Goal: Entertainment & Leisure: Consume media (video, audio)

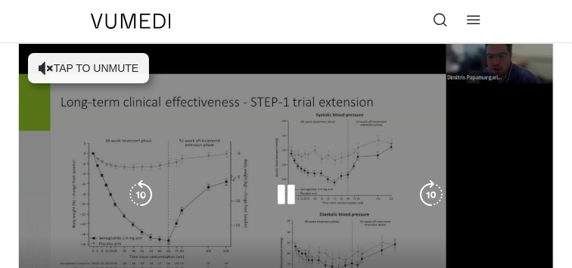
click at [93, 64] on button "Tap to unmute" at bounding box center [88, 68] width 121 height 30
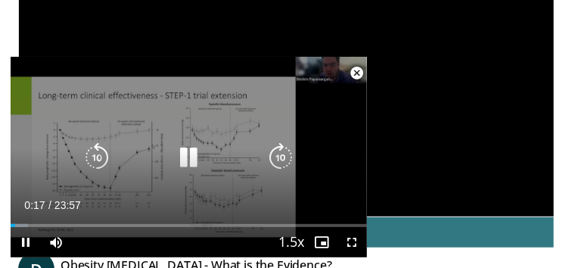
scroll to position [151, 0]
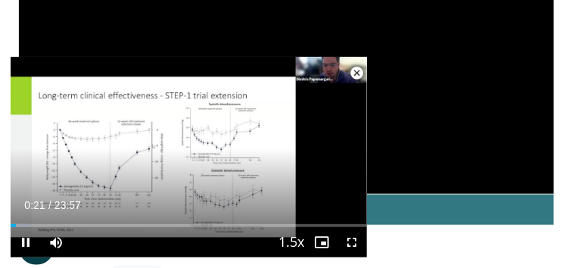
click at [362, 69] on span "Video Player" at bounding box center [357, 73] width 30 height 30
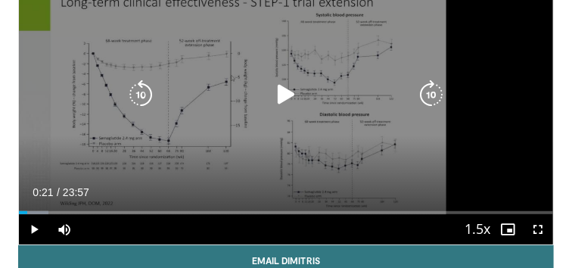
scroll to position [114, 0]
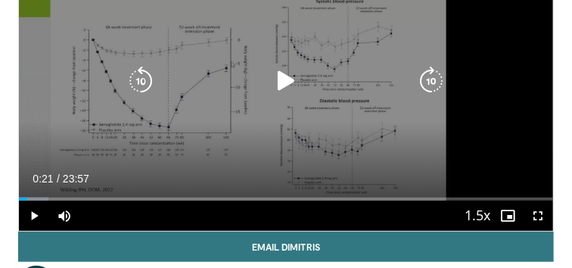
click at [285, 82] on icon "Video Player" at bounding box center [286, 81] width 30 height 30
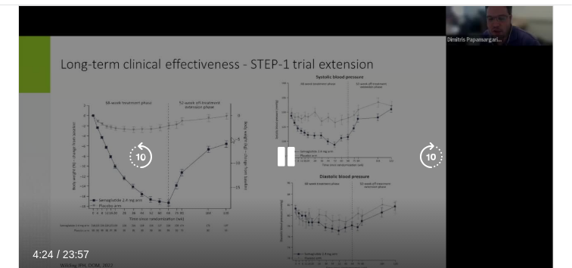
scroll to position [76, 0]
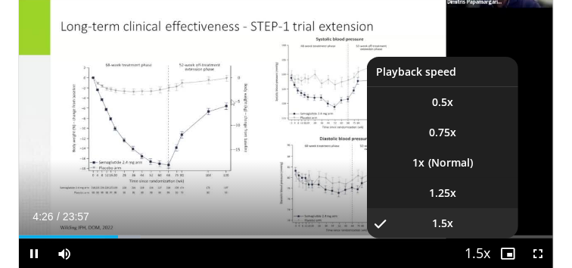
click at [487, 255] on span "Video Player" at bounding box center [477, 254] width 21 height 30
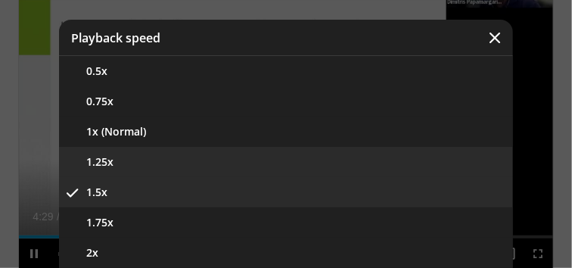
click at [133, 160] on button "1.25x" at bounding box center [286, 162] width 454 height 30
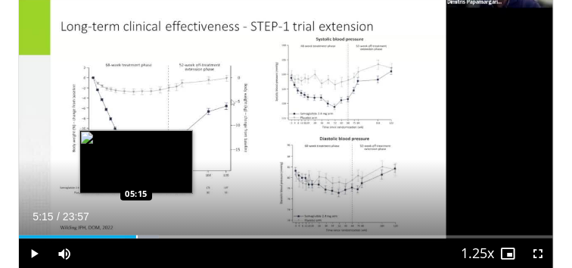
click at [136, 238] on div "Progress Bar" at bounding box center [137, 236] width 2 height 3
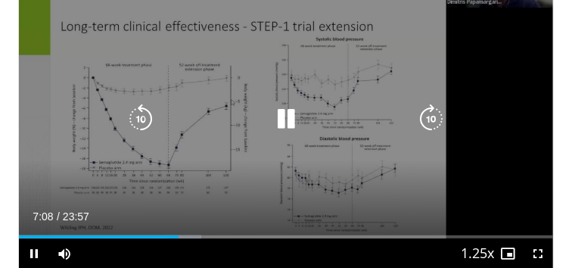
click at [73, 138] on div "10 seconds Tap to unmute" at bounding box center [286, 118] width 534 height 300
click at [20, 123] on div "10 seconds Tap to unmute" at bounding box center [286, 118] width 534 height 300
click at [298, 118] on icon "Video Player" at bounding box center [286, 119] width 30 height 30
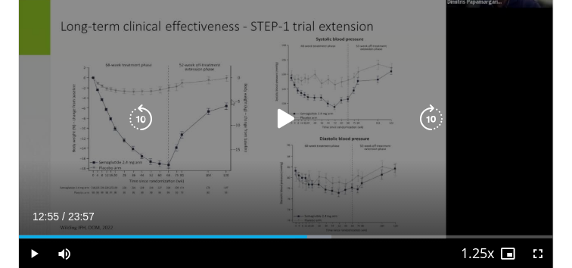
click at [281, 121] on icon "Video Player" at bounding box center [286, 119] width 30 height 30
click at [285, 121] on icon "Video Player" at bounding box center [286, 119] width 30 height 30
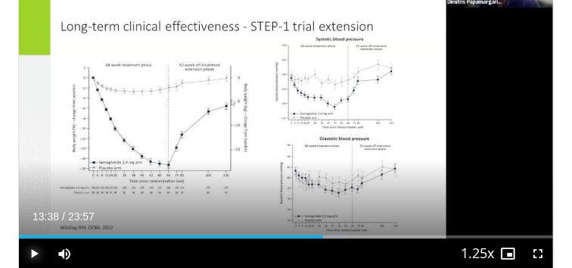
drag, startPoint x: 309, startPoint y: 104, endPoint x: 33, endPoint y: 248, distance: 311.4
click at [30, 251] on span "Video Player" at bounding box center [34, 253] width 30 height 30
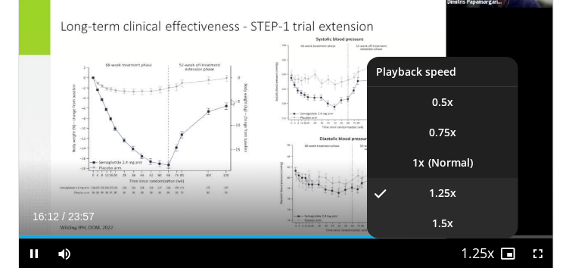
click at [443, 222] on span "1.5x" at bounding box center [442, 223] width 21 height 15
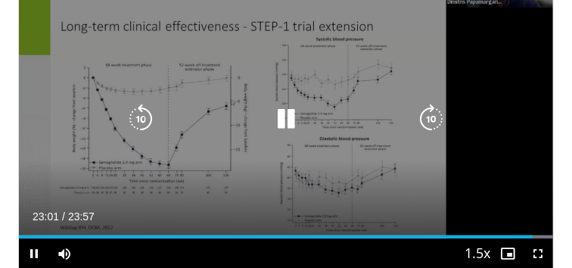
click at [280, 122] on icon "Video Player" at bounding box center [286, 119] width 30 height 30
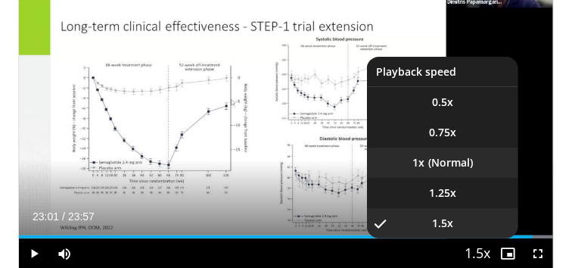
click at [470, 159] on li "1x" at bounding box center [442, 163] width 151 height 30
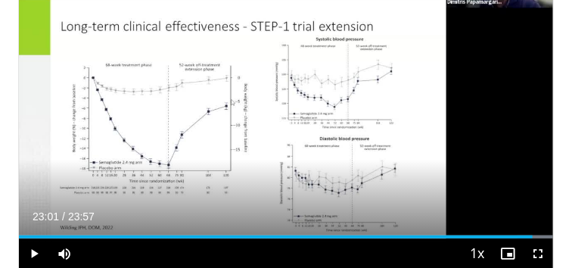
scroll to position [76, 0]
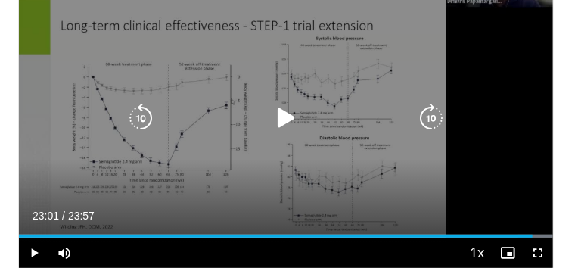
click at [288, 117] on icon "Video Player" at bounding box center [286, 118] width 30 height 30
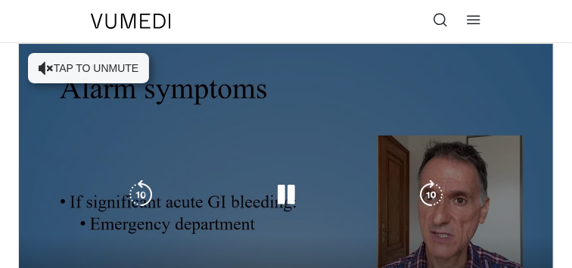
click at [138, 64] on button "Tap to unmute" at bounding box center [88, 68] width 121 height 30
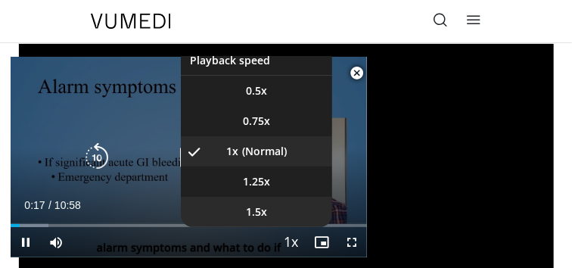
click at [269, 212] on li "1.5x" at bounding box center [256, 212] width 151 height 30
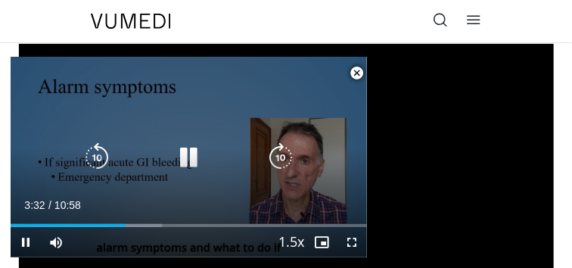
click at [186, 160] on icon "Video Player" at bounding box center [189, 157] width 30 height 30
click at [103, 160] on icon "Video Player" at bounding box center [97, 157] width 30 height 30
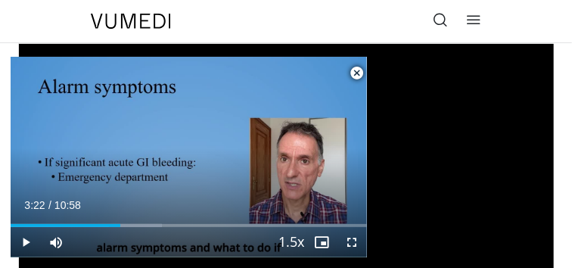
click at [359, 67] on span "Video Player" at bounding box center [357, 73] width 30 height 30
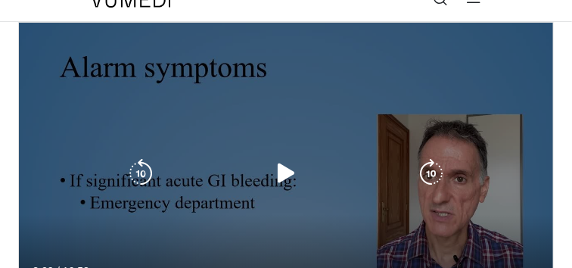
scroll to position [38, 0]
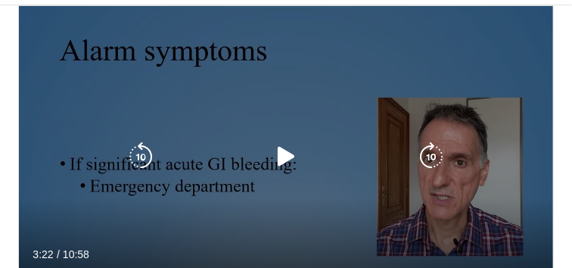
click at [279, 157] on icon "Video Player" at bounding box center [286, 157] width 30 height 30
click at [48, 173] on div "10 seconds Tap to unmute" at bounding box center [286, 156] width 534 height 300
click at [281, 154] on icon "Video Player" at bounding box center [286, 157] width 30 height 30
click at [354, 151] on div "Video Player" at bounding box center [286, 157] width 321 height 30
click at [291, 156] on icon "Video Player" at bounding box center [286, 157] width 30 height 30
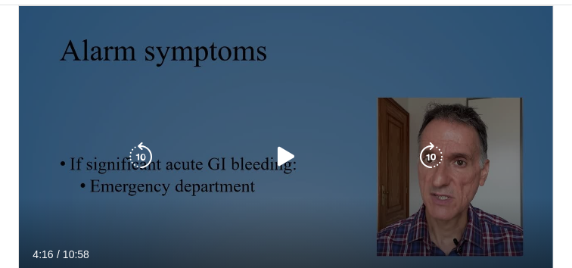
click at [295, 158] on icon "Video Player" at bounding box center [286, 157] width 30 height 30
click at [36, 166] on div "10 seconds Tap to unmute" at bounding box center [286, 156] width 534 height 300
click at [291, 156] on icon "Video Player" at bounding box center [286, 157] width 30 height 30
click at [279, 160] on icon "Video Player" at bounding box center [286, 157] width 30 height 30
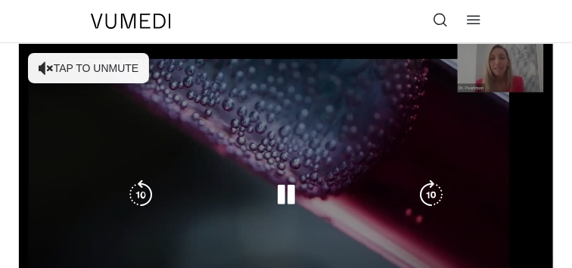
click at [128, 62] on button "Tap to unmute" at bounding box center [88, 68] width 121 height 30
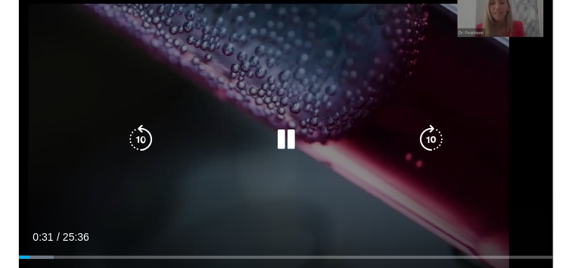
scroll to position [38, 0]
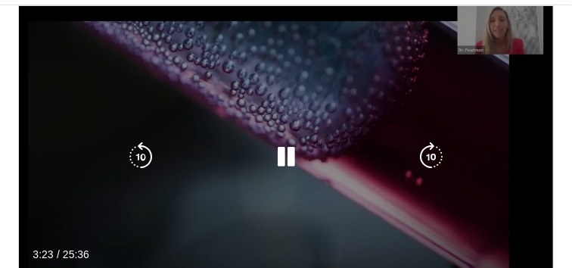
click at [286, 148] on icon "Video Player" at bounding box center [286, 157] width 30 height 30
click at [280, 157] on icon "Video Player" at bounding box center [286, 157] width 30 height 30
click at [282, 157] on icon "Video Player" at bounding box center [286, 157] width 30 height 30
click at [241, 188] on div "10 seconds Tap to unmute" at bounding box center [286, 156] width 534 height 300
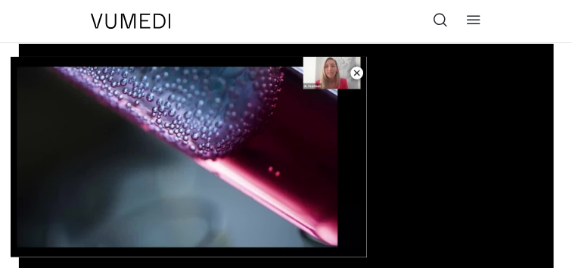
scroll to position [0, 0]
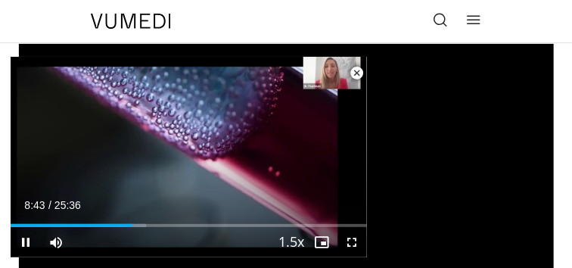
click at [358, 67] on span "Video Player" at bounding box center [357, 73] width 30 height 30
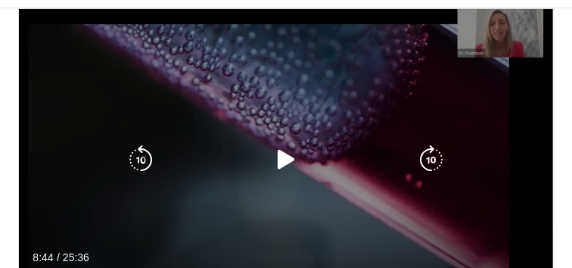
scroll to position [76, 0]
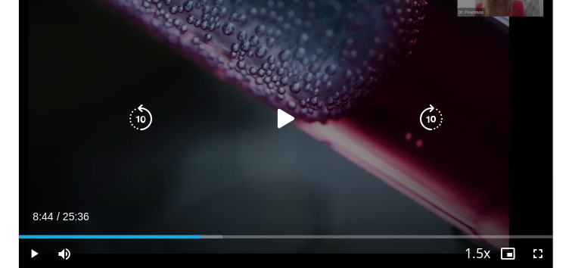
click at [294, 115] on icon "Video Player" at bounding box center [286, 119] width 30 height 30
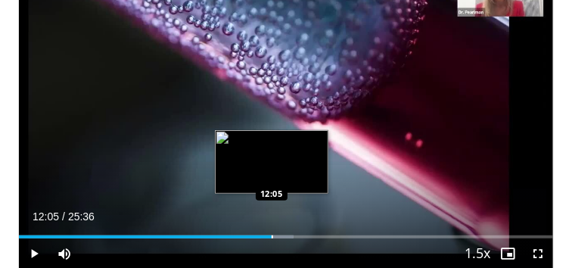
drag, startPoint x: 207, startPoint y: 236, endPoint x: 272, endPoint y: 236, distance: 64.3
click at [272, 236] on div "Progress Bar" at bounding box center [273, 236] width 2 height 3
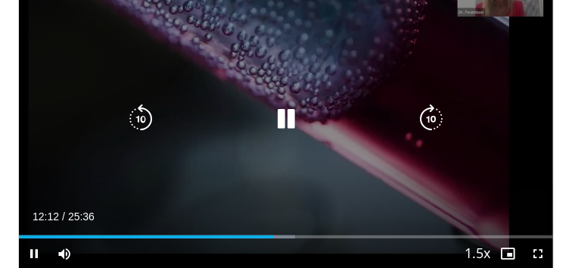
click at [140, 112] on icon "Video Player" at bounding box center [141, 119] width 30 height 30
click at [141, 112] on icon "Video Player" at bounding box center [141, 119] width 30 height 30
click at [141, 120] on icon "Video Player" at bounding box center [141, 119] width 30 height 30
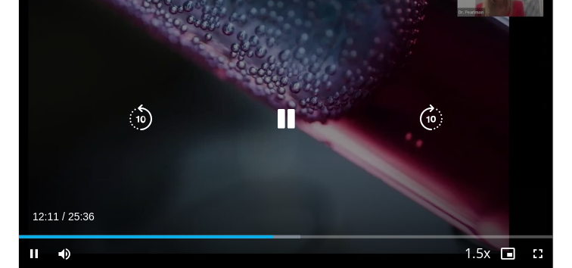
click at [141, 120] on icon "Video Player" at bounding box center [141, 119] width 30 height 30
click at [277, 117] on icon "Video Player" at bounding box center [286, 119] width 30 height 30
click at [279, 116] on icon "Video Player" at bounding box center [286, 119] width 30 height 30
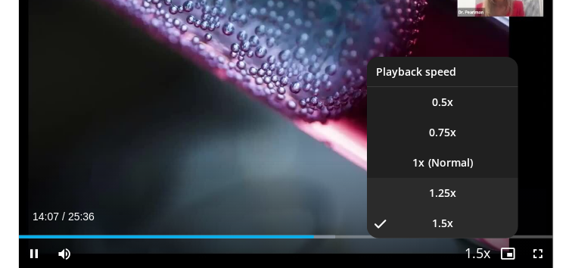
click at [446, 196] on span "1.25x" at bounding box center [442, 192] width 27 height 15
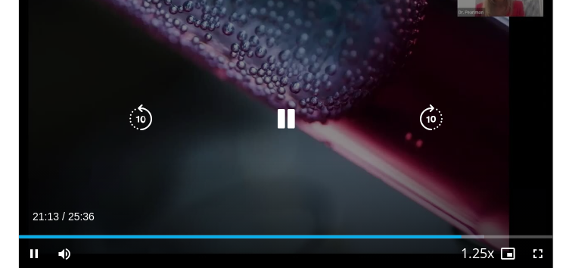
click at [145, 117] on icon "Video Player" at bounding box center [141, 119] width 30 height 30
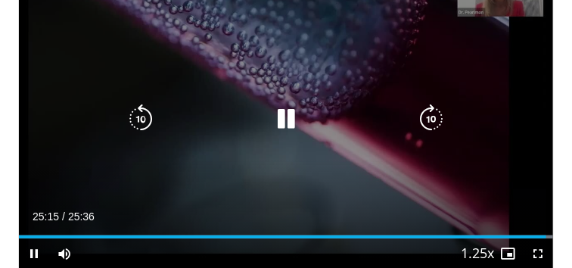
click at [294, 114] on icon "Video Player" at bounding box center [286, 119] width 30 height 30
